Goal: Information Seeking & Learning: Learn about a topic

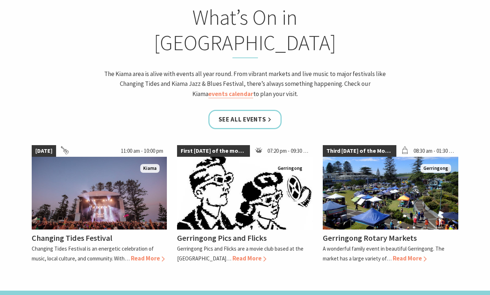
scroll to position [661, 0]
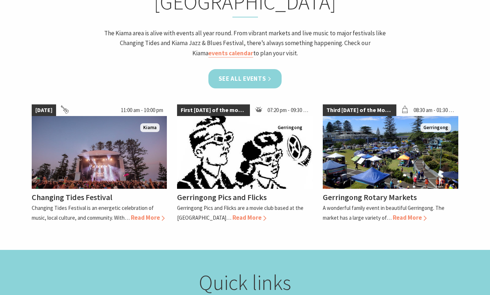
click at [261, 69] on link "See all Events" at bounding box center [245, 78] width 74 height 19
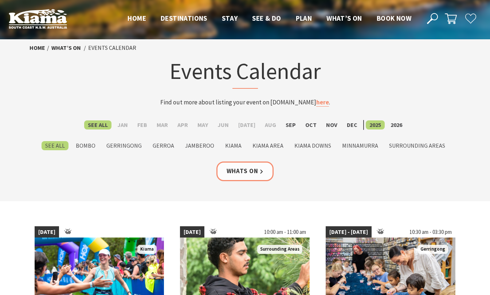
scroll to position [1, 0]
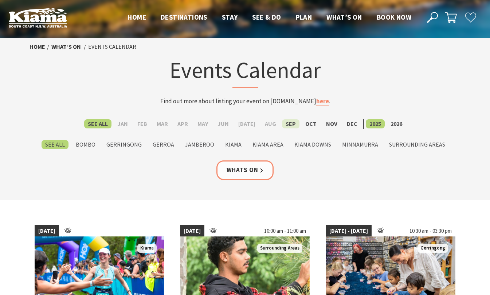
click at [288, 126] on label "Sep" at bounding box center [290, 123] width 17 height 9
click at [0, 0] on input "Sep" at bounding box center [0, 0] width 0 height 0
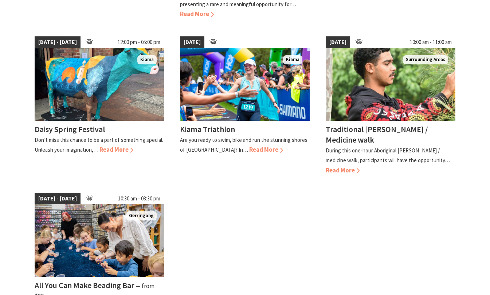
scroll to position [348, 0]
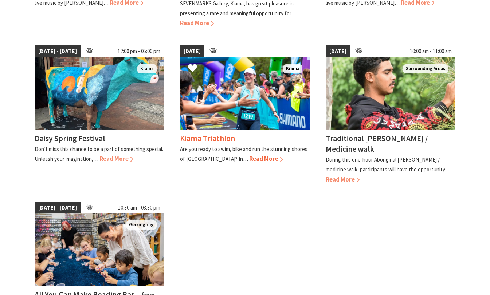
click at [249, 158] on span "Read More" at bounding box center [266, 159] width 34 height 8
